Goal: Go to known website: Go to known website

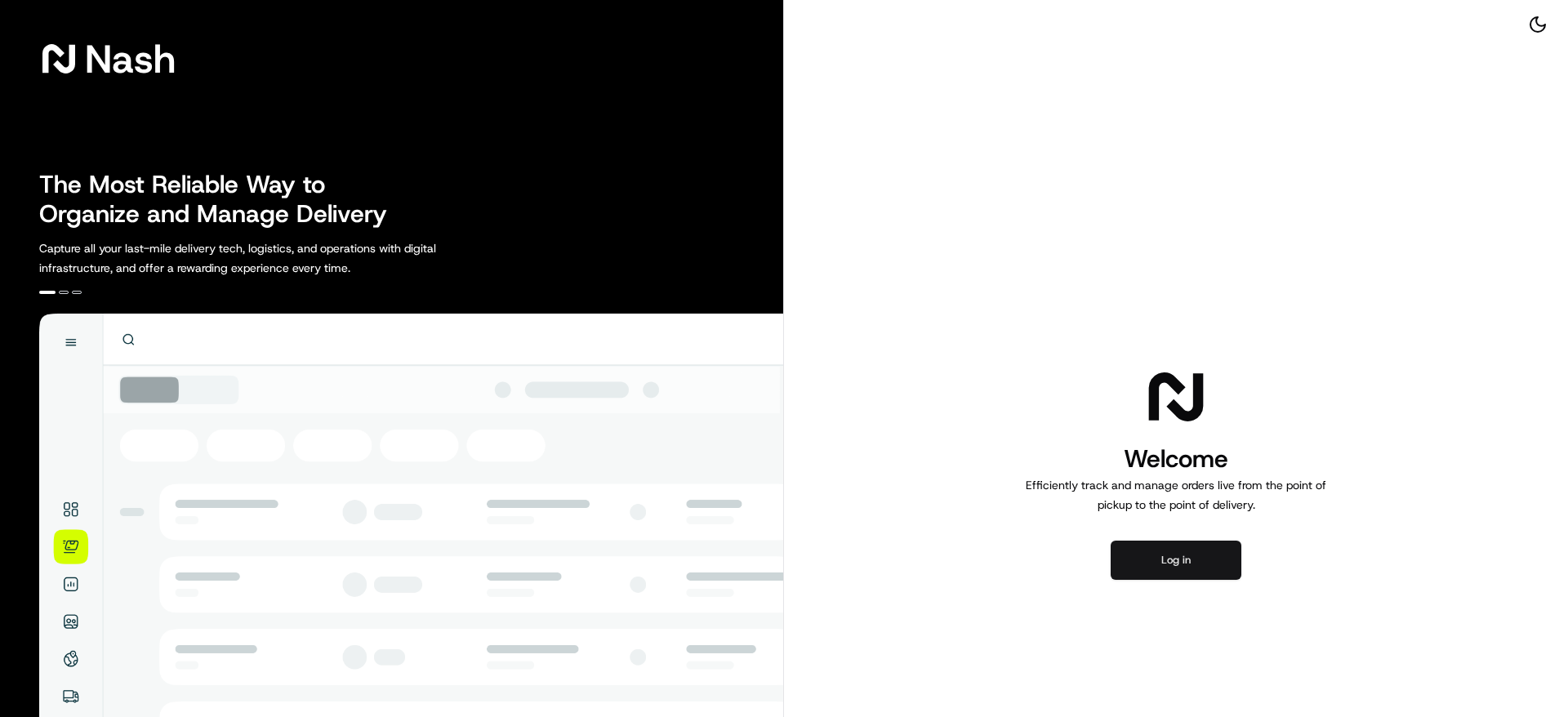
click at [1182, 560] on button "Log in" at bounding box center [1176, 560] width 131 height 39
